Goal: Task Accomplishment & Management: Manage account settings

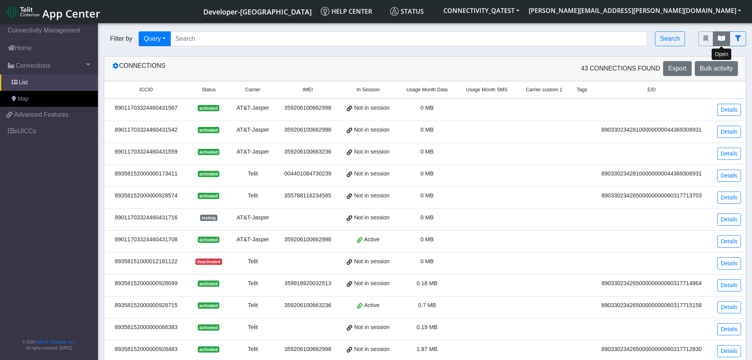
click at [719, 38] on icon "fitlers menu" at bounding box center [721, 38] width 7 height 6
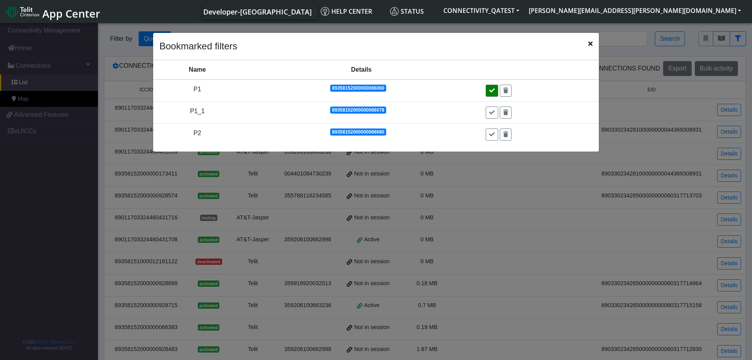
click at [498, 89] on button at bounding box center [492, 91] width 13 height 12
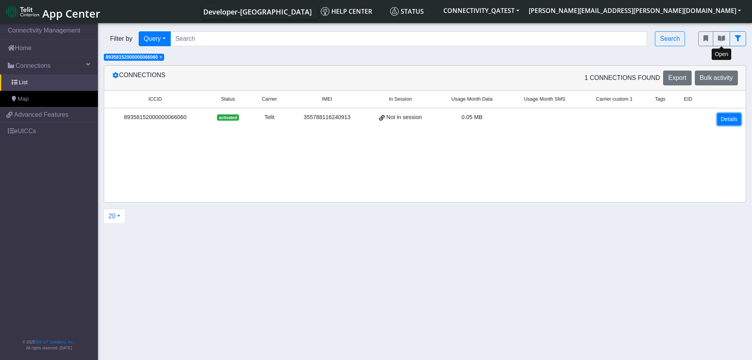
click at [730, 119] on link "Details" at bounding box center [729, 119] width 24 height 12
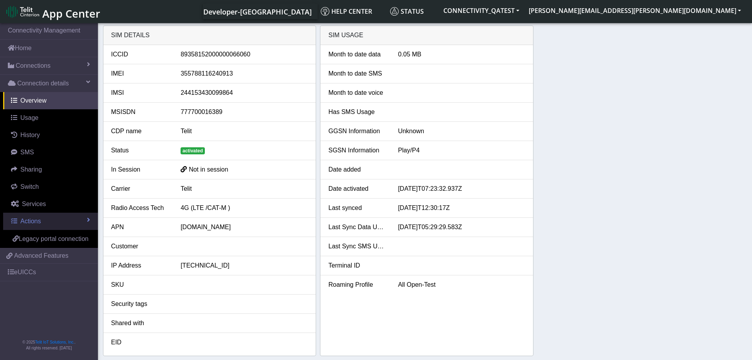
click at [58, 218] on link "Actions" at bounding box center [50, 221] width 95 height 17
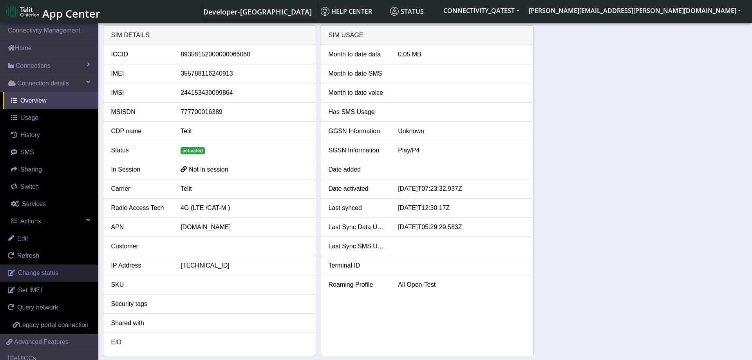
click at [53, 275] on span "Change status" at bounding box center [38, 272] width 40 height 7
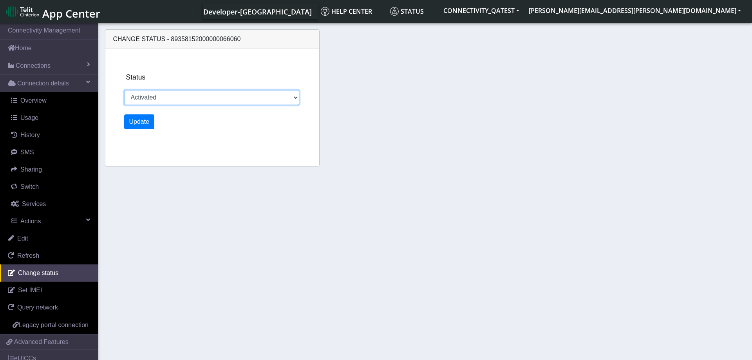
click at [124, 90] on select "Activated Deactivated Blocked" at bounding box center [211, 97] width 175 height 15
select select "blocked"
click option "Blocked" at bounding box center [0, 0] width 0 height 0
click at [144, 124] on button "Update" at bounding box center [139, 121] width 31 height 15
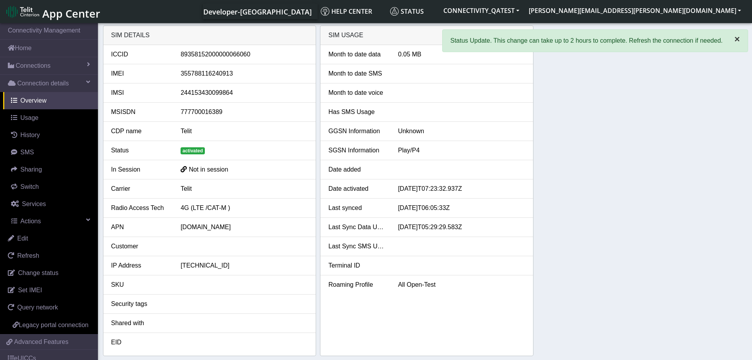
click at [737, 39] on span "×" at bounding box center [736, 39] width 5 height 11
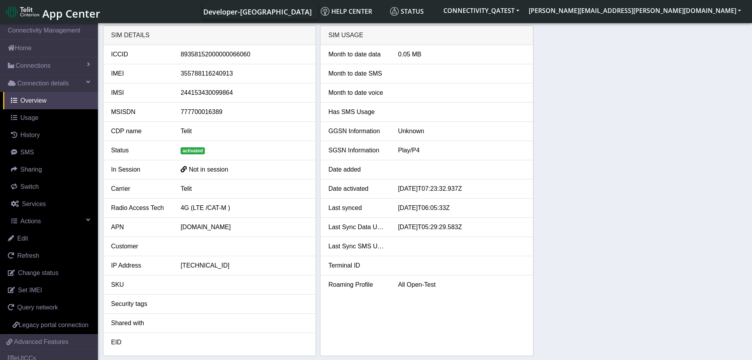
click at [624, 227] on div "SIM details ICCID 89358152000000066060 IMEI 355788116240913 IMSI 24415343009986…" at bounding box center [425, 190] width 644 height 331
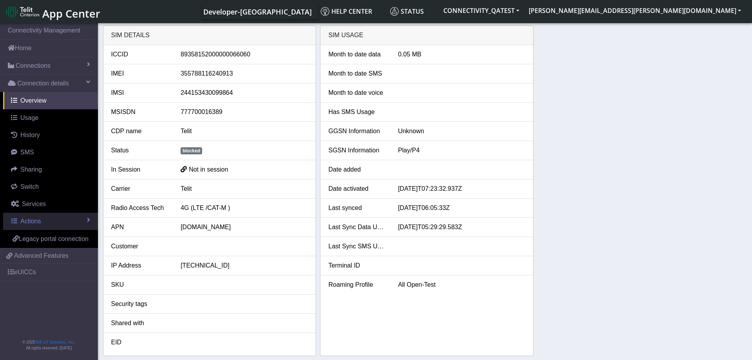
click at [66, 222] on link "Actions" at bounding box center [50, 221] width 95 height 17
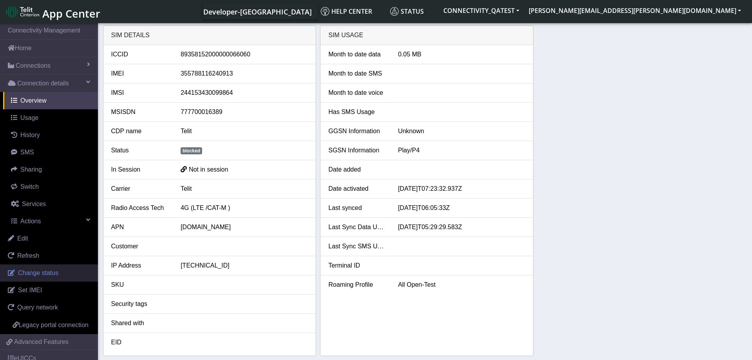
click at [46, 269] on span "Change status" at bounding box center [38, 272] width 40 height 7
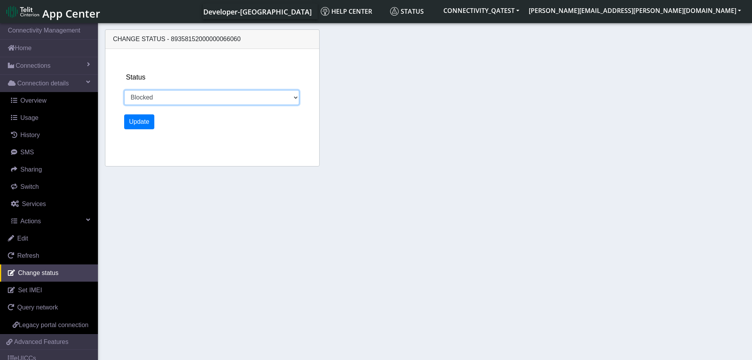
click at [124, 90] on select "Activated Deactivated Blocked" at bounding box center [211, 97] width 175 height 15
select select "activated"
click option "Activated" at bounding box center [0, 0] width 0 height 0
click at [138, 122] on button "Update" at bounding box center [139, 121] width 31 height 15
